Goal: Task Accomplishment & Management: Complete application form

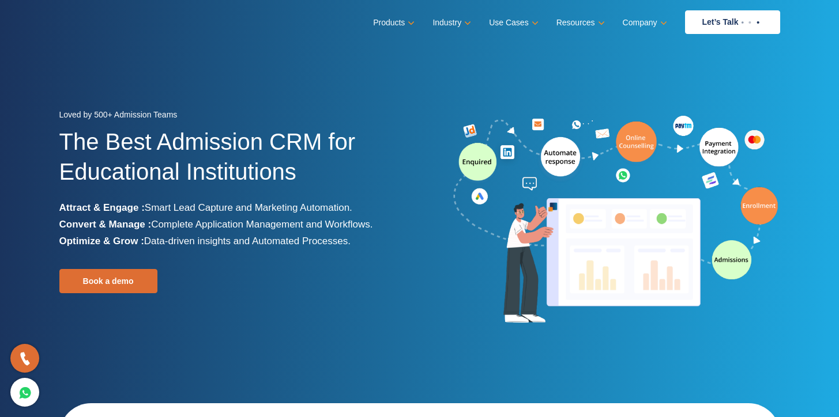
click at [712, 27] on link "Let’s Talk" at bounding box center [732, 22] width 95 height 24
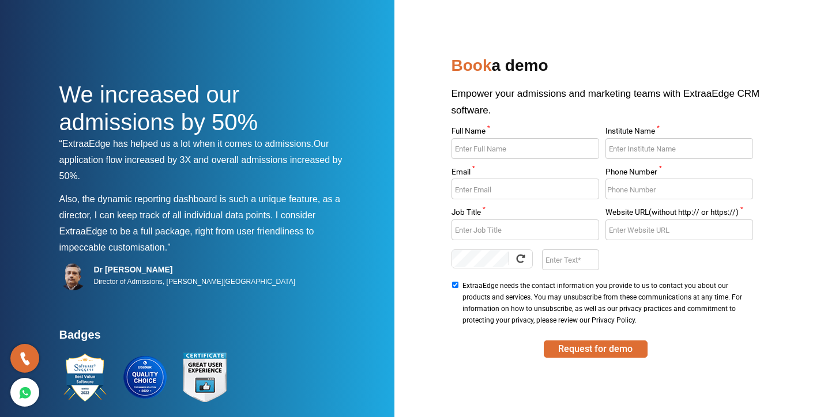
click at [523, 156] on input "Full Name *" at bounding box center [525, 148] width 148 height 21
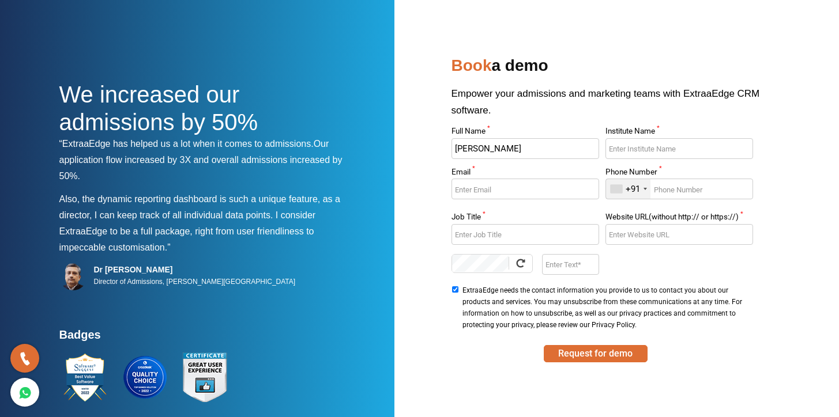
type input "[PERSON_NAME]"
type input "Adsgrip"
type input "[EMAIL_ADDRESS][DOMAIN_NAME]"
type input "7877060925"
type input "Founder"
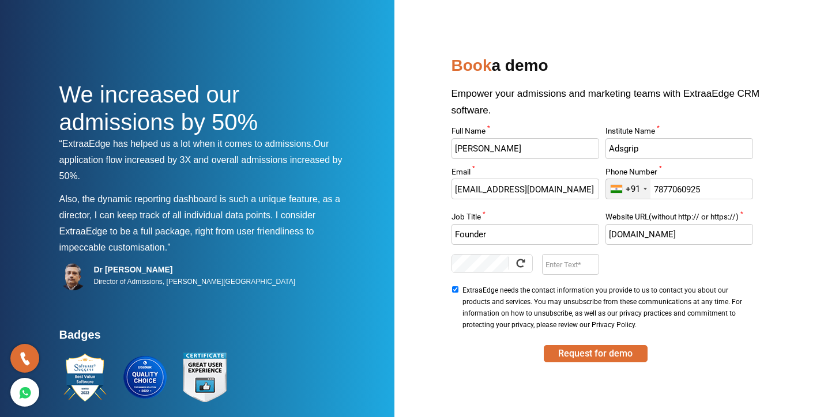
type input "[DOMAIN_NAME]"
type input "nnI5"
click at [596, 353] on button "Request for demo" at bounding box center [596, 353] width 104 height 17
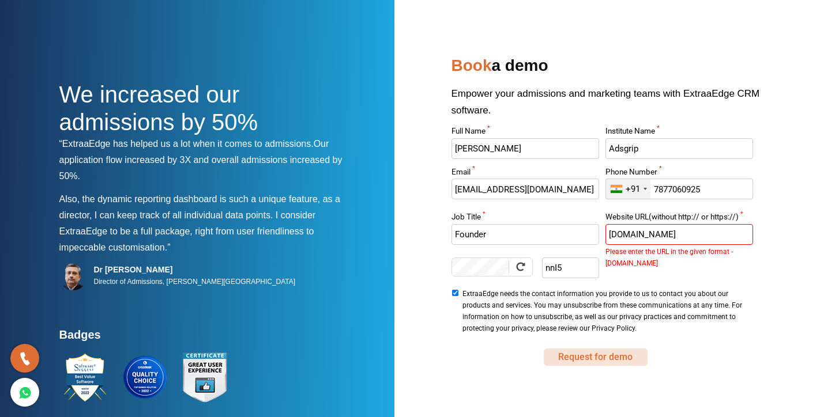
click at [609, 356] on button "Request for demo" at bounding box center [596, 357] width 104 height 17
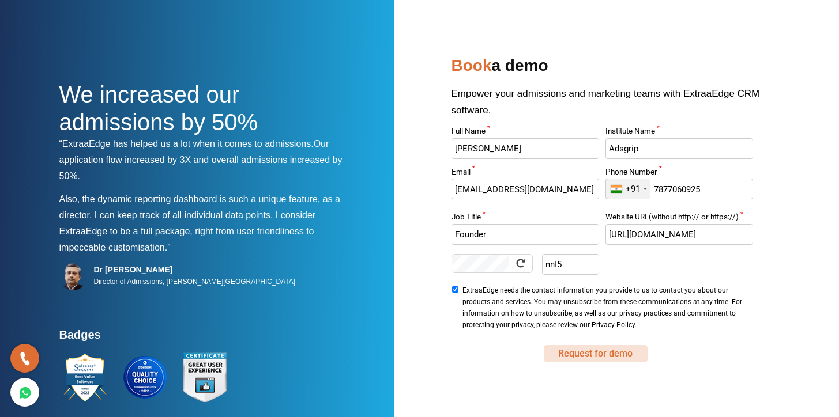
click at [608, 356] on button "Request for demo" at bounding box center [596, 353] width 104 height 17
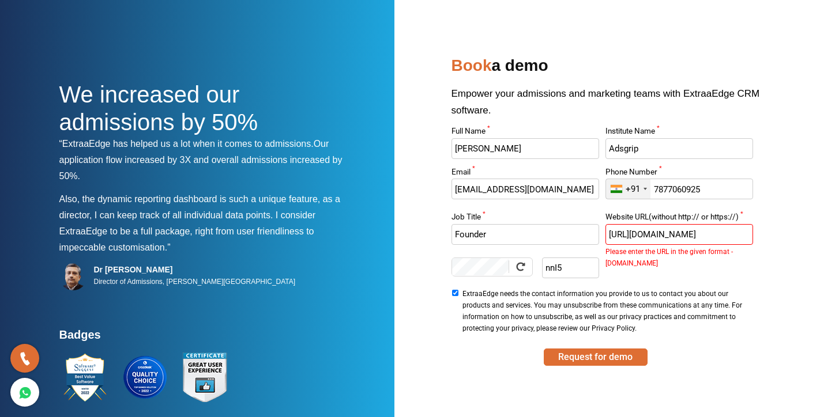
drag, startPoint x: 638, startPoint y: 235, endPoint x: 594, endPoint y: 197, distance: 58.0
click at [594, 197] on div "Full Name * [PERSON_NAME] Institute Name * Adsgrip Email * [EMAIL_ADDRESS][DOMA…" at bounding box center [603, 231] width 308 height 209
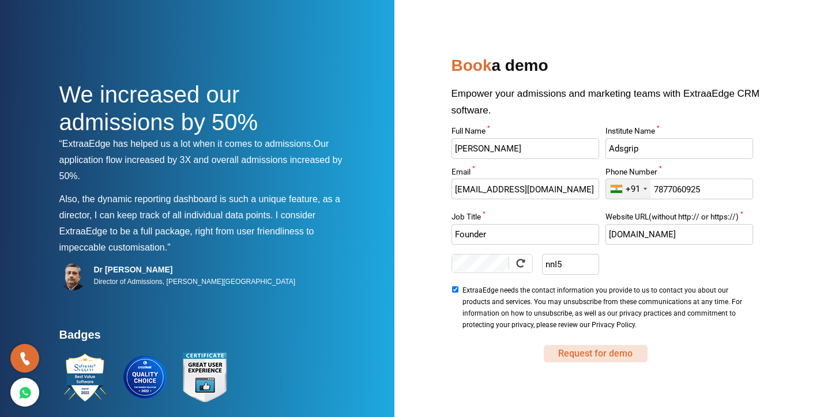
type input "[DOMAIN_NAME]"
click at [623, 350] on button "Request for demo" at bounding box center [596, 353] width 104 height 17
